Goal: Task Accomplishment & Management: Use online tool/utility

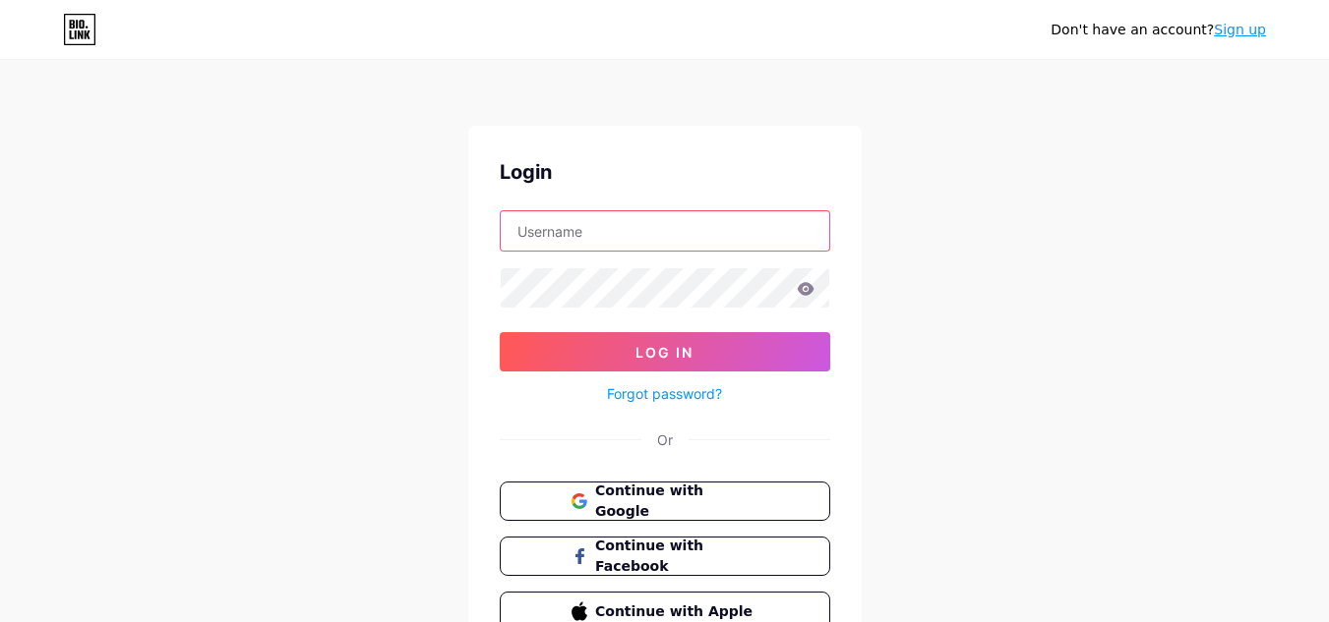
drag, startPoint x: 0, startPoint y: 0, endPoint x: 581, endPoint y: 237, distance: 627.7
click at [581, 237] on input "text" at bounding box center [665, 230] width 328 height 39
paste input "mixtapeduplication"
type input "mixtapeduplication"
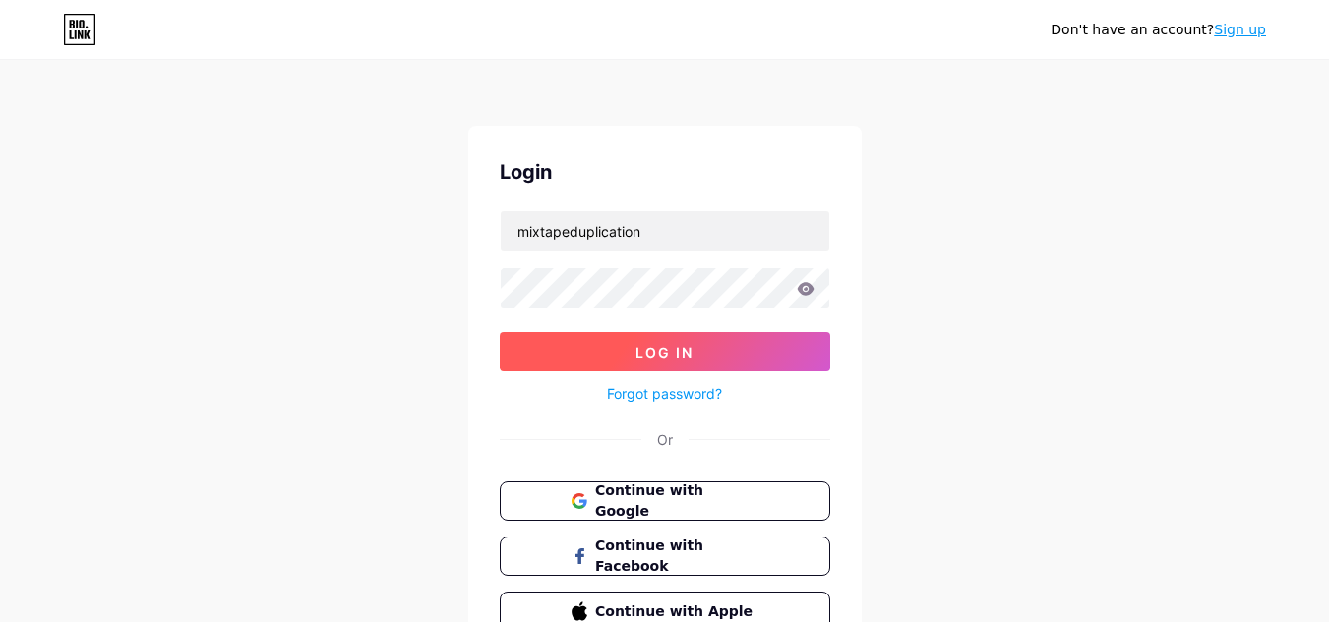
click at [723, 353] on button "Log In" at bounding box center [665, 351] width 330 height 39
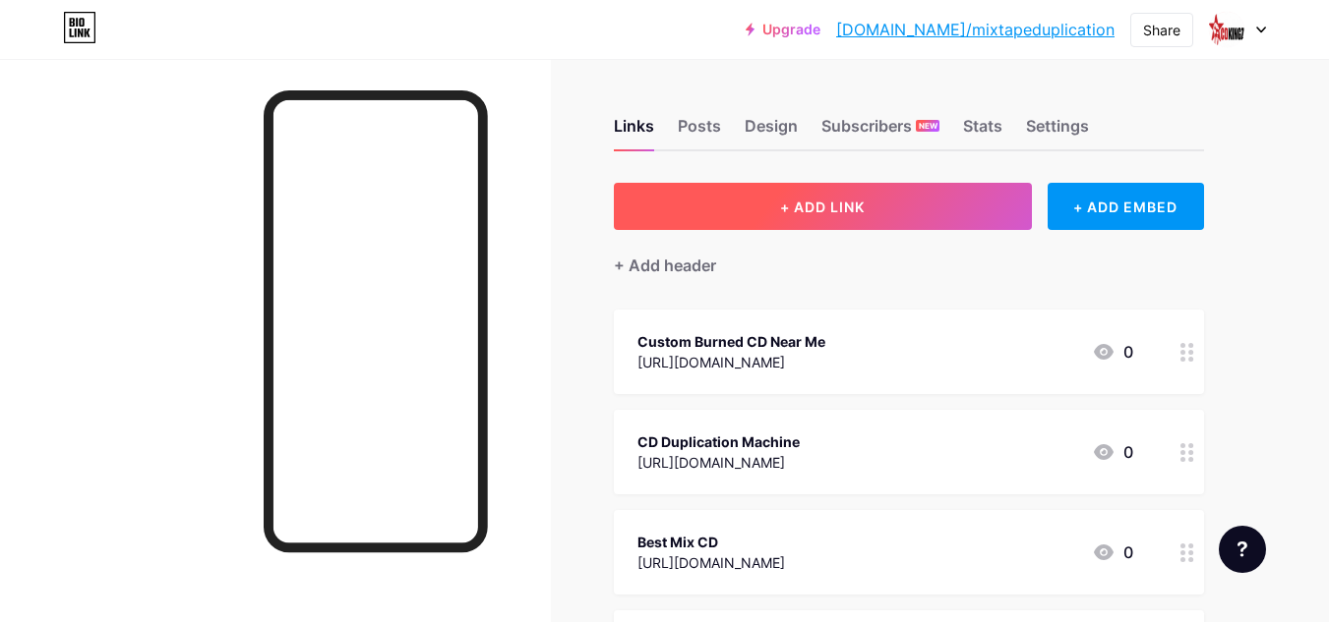
click at [848, 210] on span "+ ADD LINK" at bounding box center [822, 207] width 85 height 17
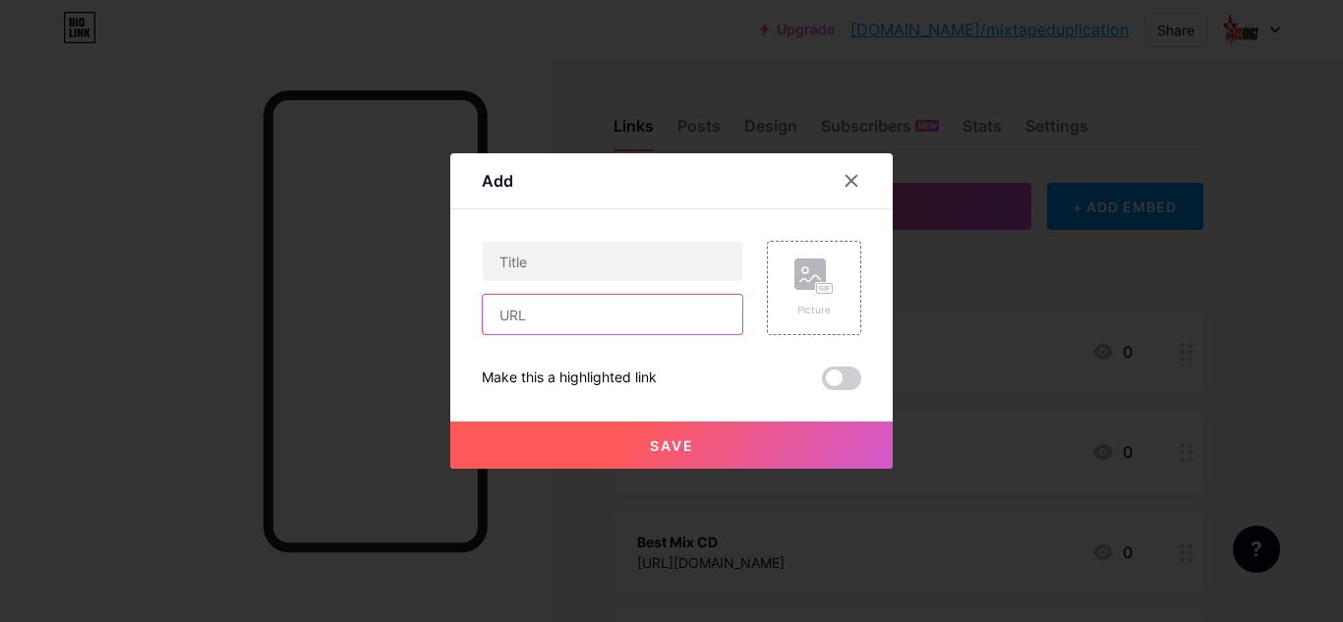
click at [533, 304] on input "text" at bounding box center [613, 314] width 260 height 39
paste input "[URL][DOMAIN_NAME]"
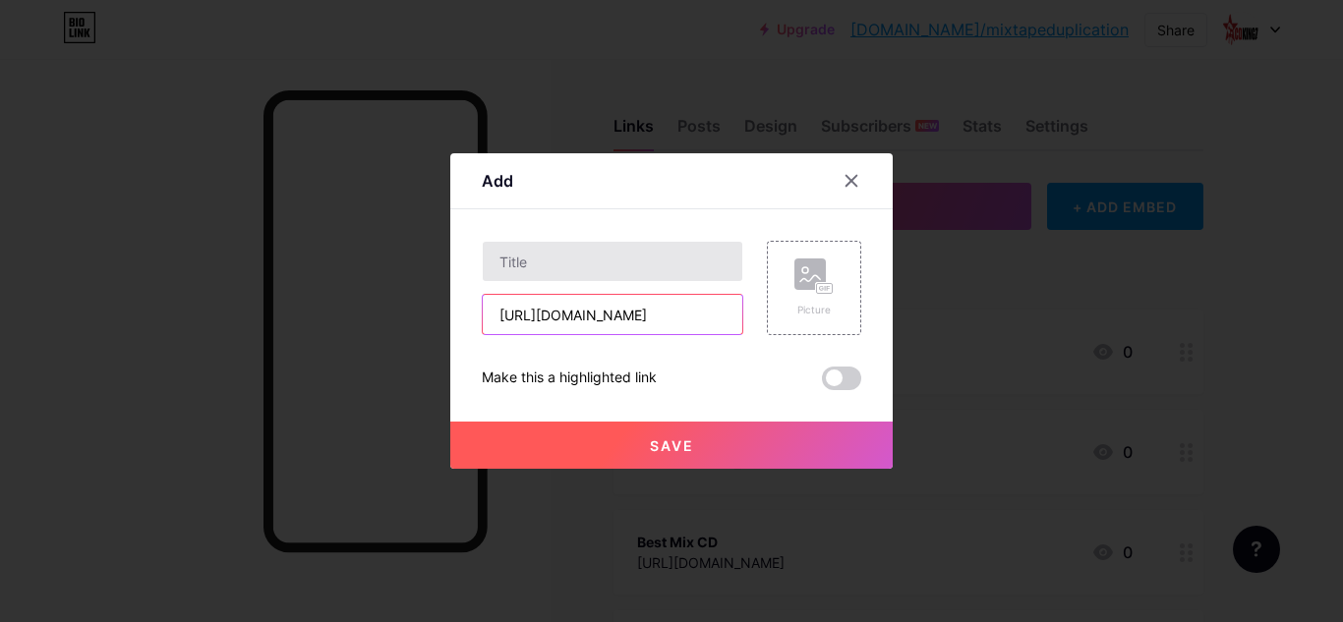
type input "[URL][DOMAIN_NAME]"
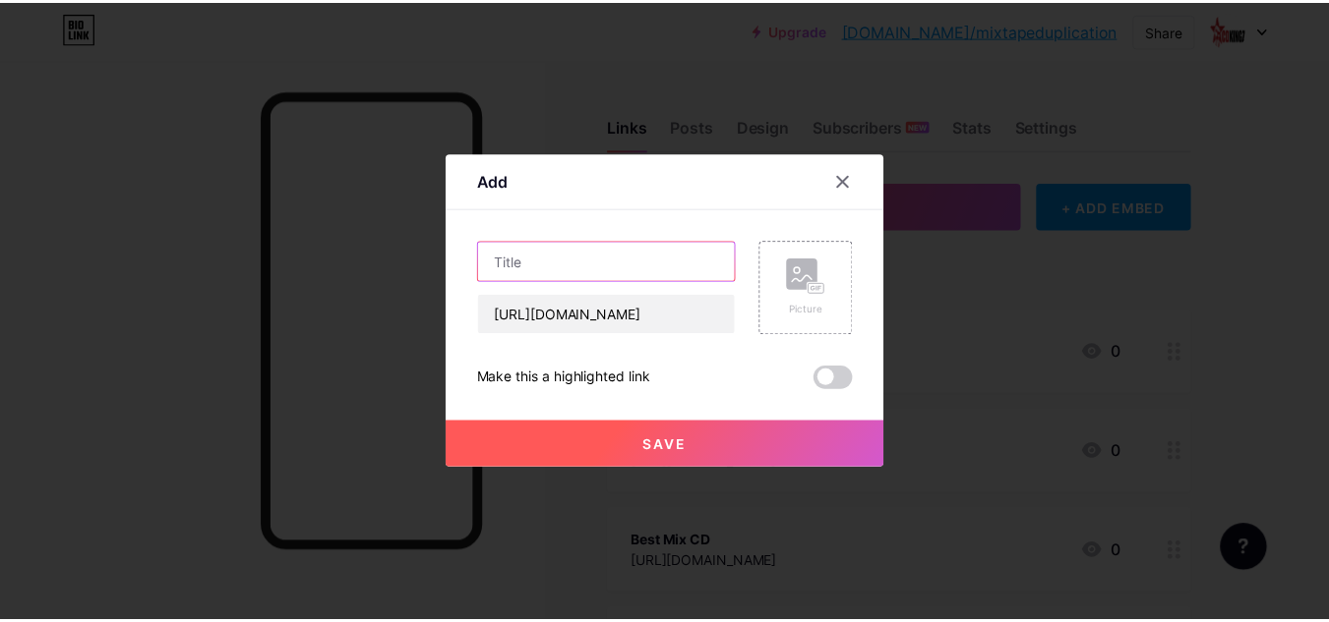
scroll to position [0, 0]
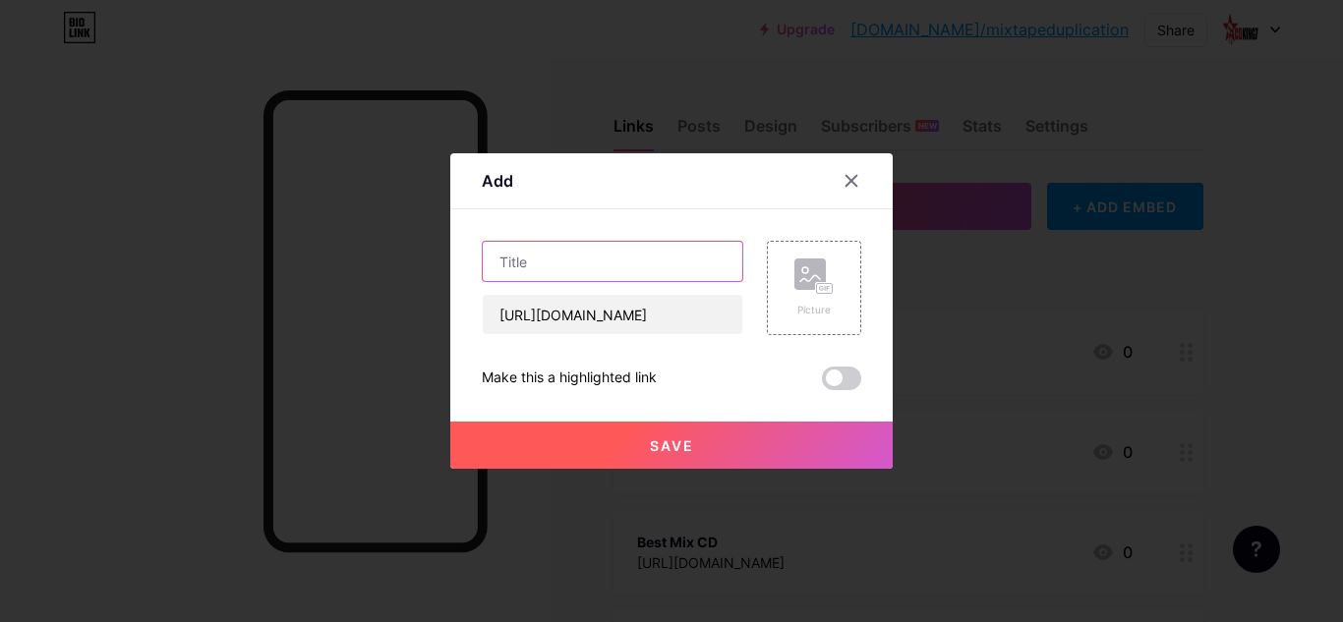
click at [549, 257] on input "text" at bounding box center [613, 261] width 260 height 39
paste input "Custom Burned CD Online"
type input "Custom Burned CD Online"
click at [700, 451] on button "Save" at bounding box center [671, 445] width 443 height 47
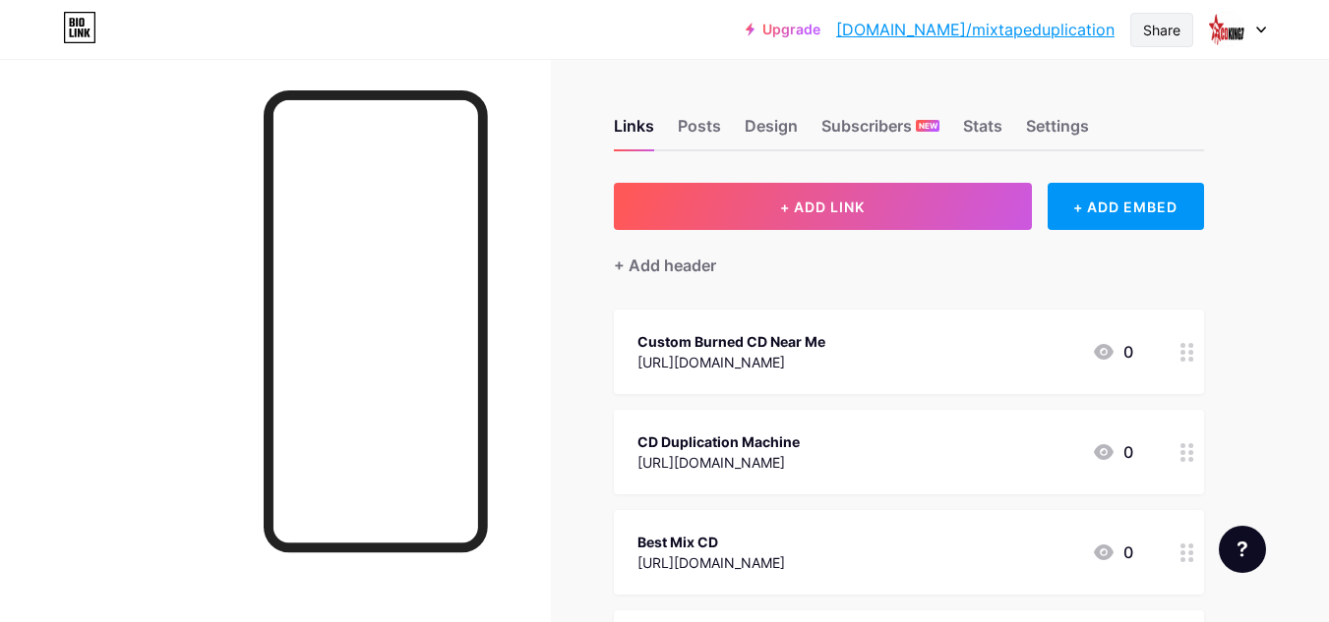
click at [1156, 27] on div "Share" at bounding box center [1161, 30] width 37 height 21
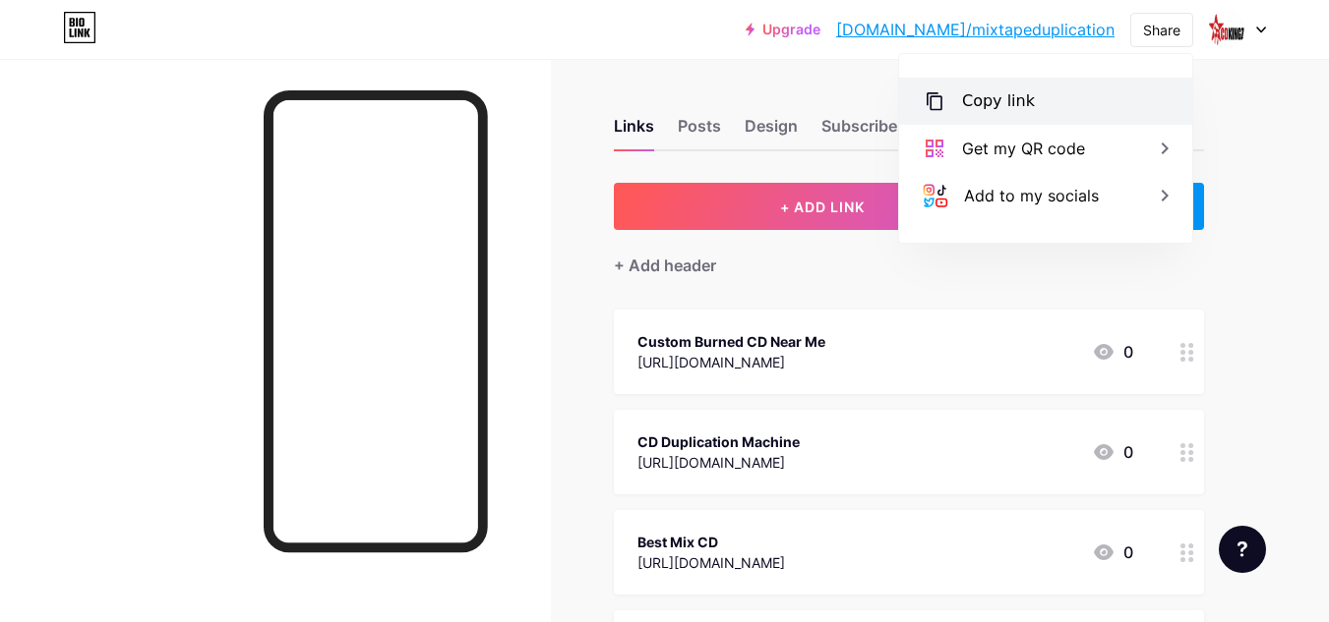
click at [1001, 100] on div "Copy link" at bounding box center [998, 101] width 73 height 24
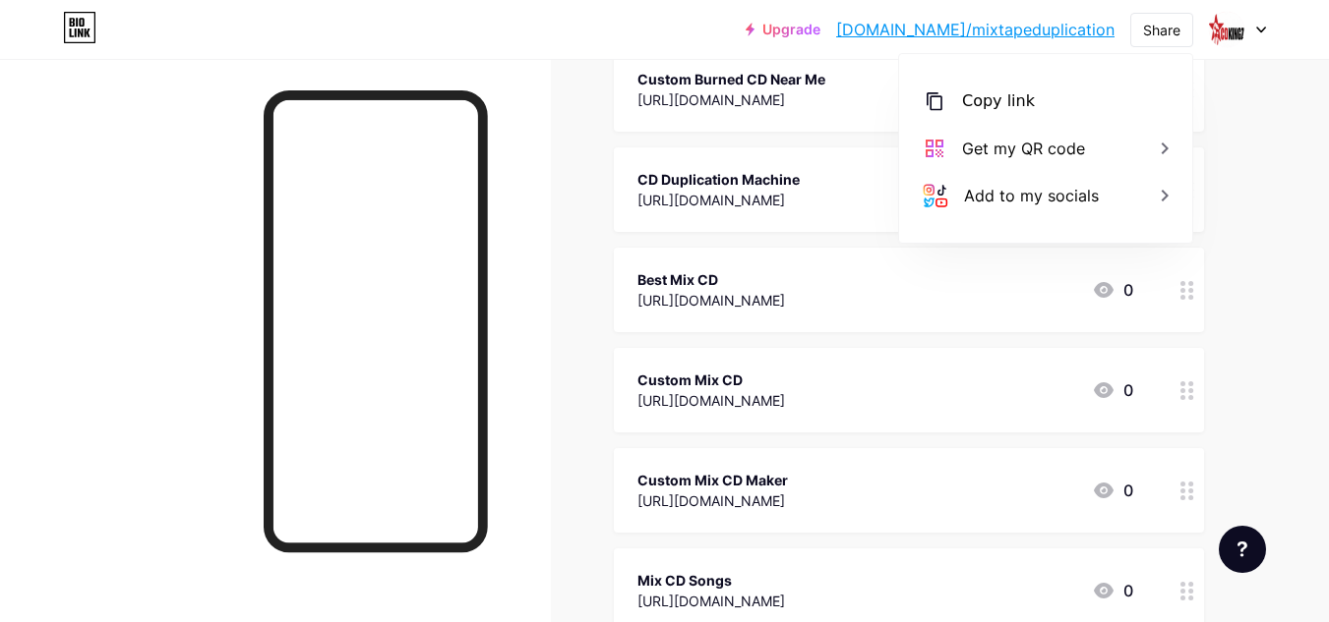
scroll to position [98, 0]
